Goal: Transaction & Acquisition: Purchase product/service

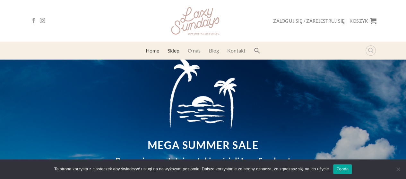
click at [170, 50] on link "Sklep" at bounding box center [173, 51] width 12 height 12
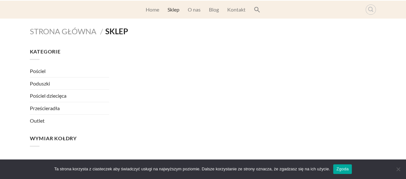
scroll to position [43, 0]
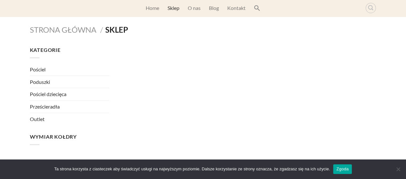
click at [41, 70] on link "Pościel" at bounding box center [70, 70] width 80 height 12
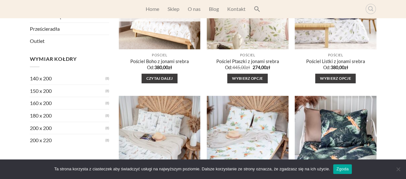
scroll to position [128, 0]
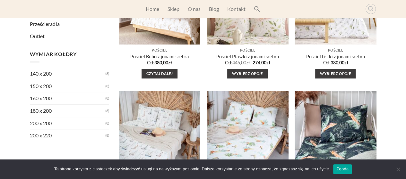
click at [49, 97] on link "160 x 200" at bounding box center [68, 98] width 76 height 12
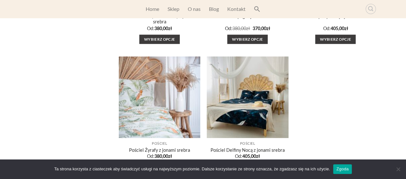
scroll to position [299, 0]
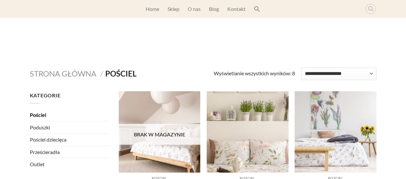
scroll to position [128, 0]
